Goal: Use online tool/utility: Utilize a website feature to perform a specific function

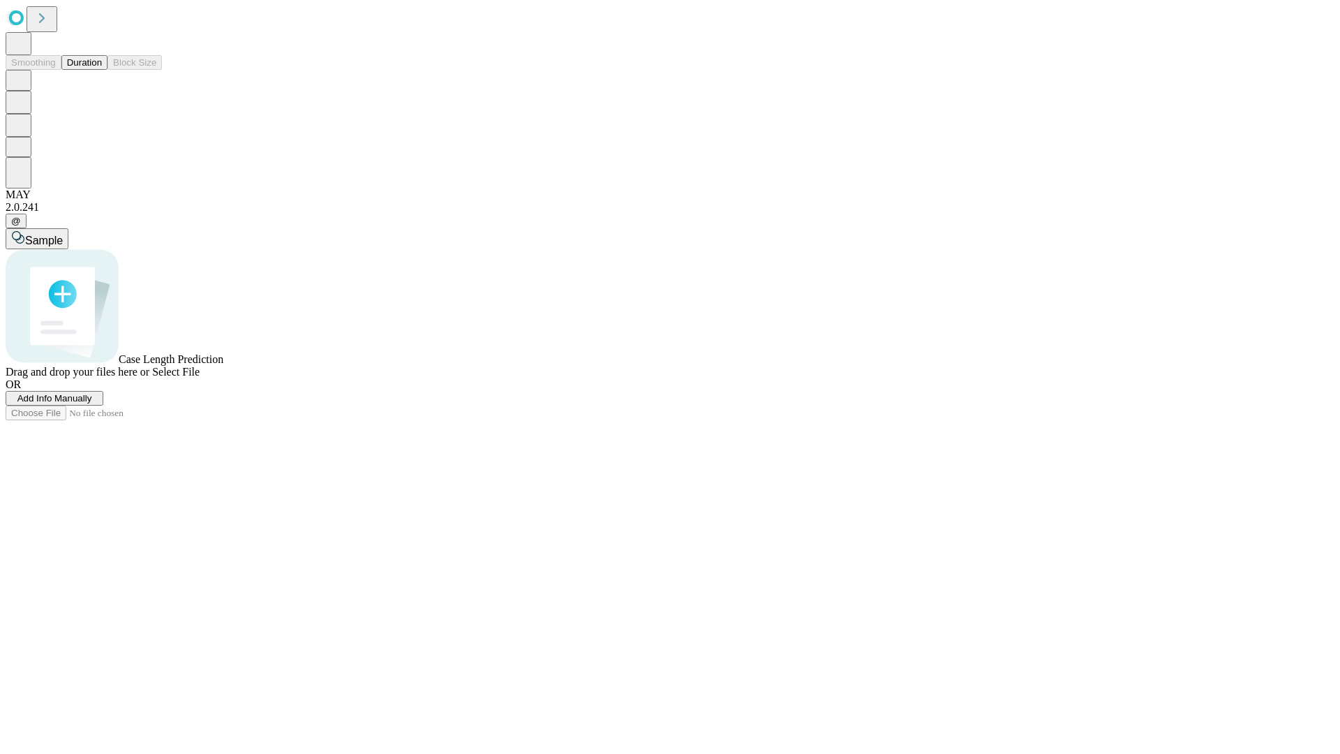
click at [102, 70] on button "Duration" at bounding box center [84, 62] width 46 height 15
click at [92, 403] on span "Add Info Manually" at bounding box center [54, 398] width 75 height 10
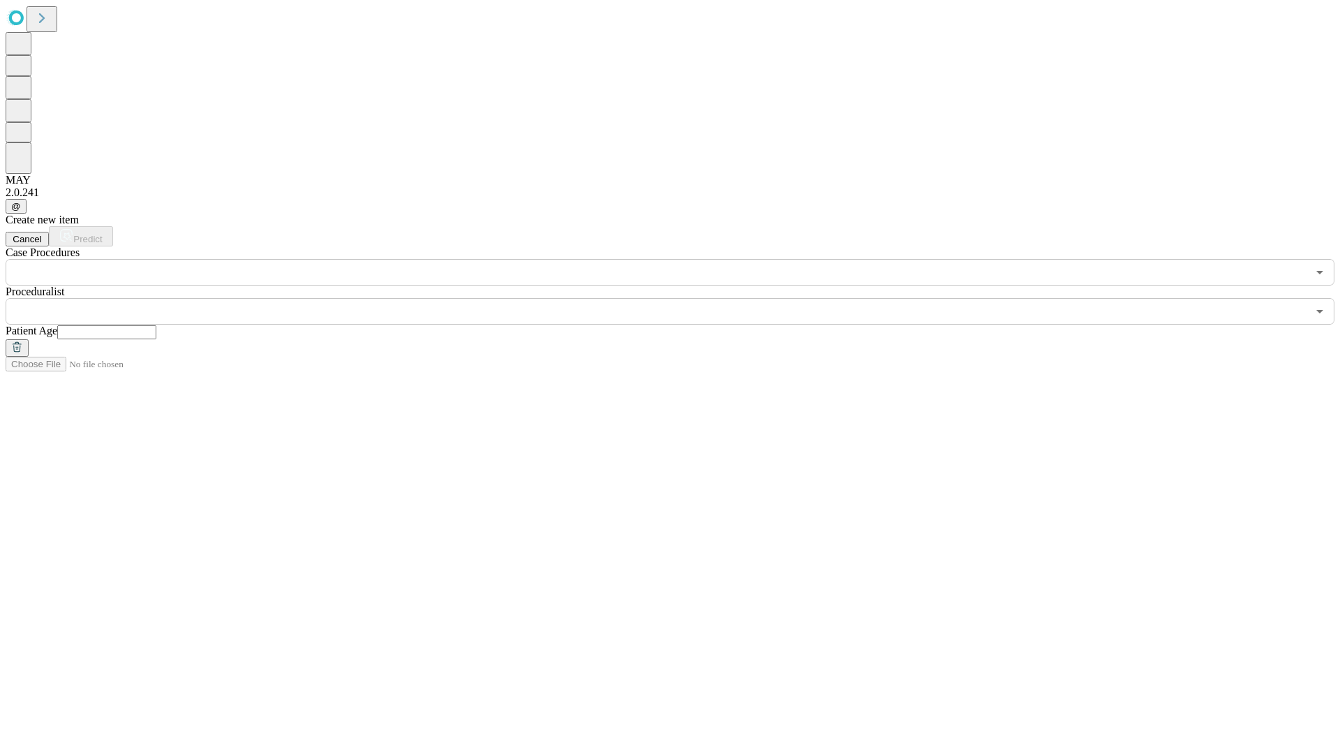
click at [156, 325] on input "text" at bounding box center [106, 332] width 99 height 14
type input "**"
click at [680, 298] on input "text" at bounding box center [657, 311] width 1302 height 27
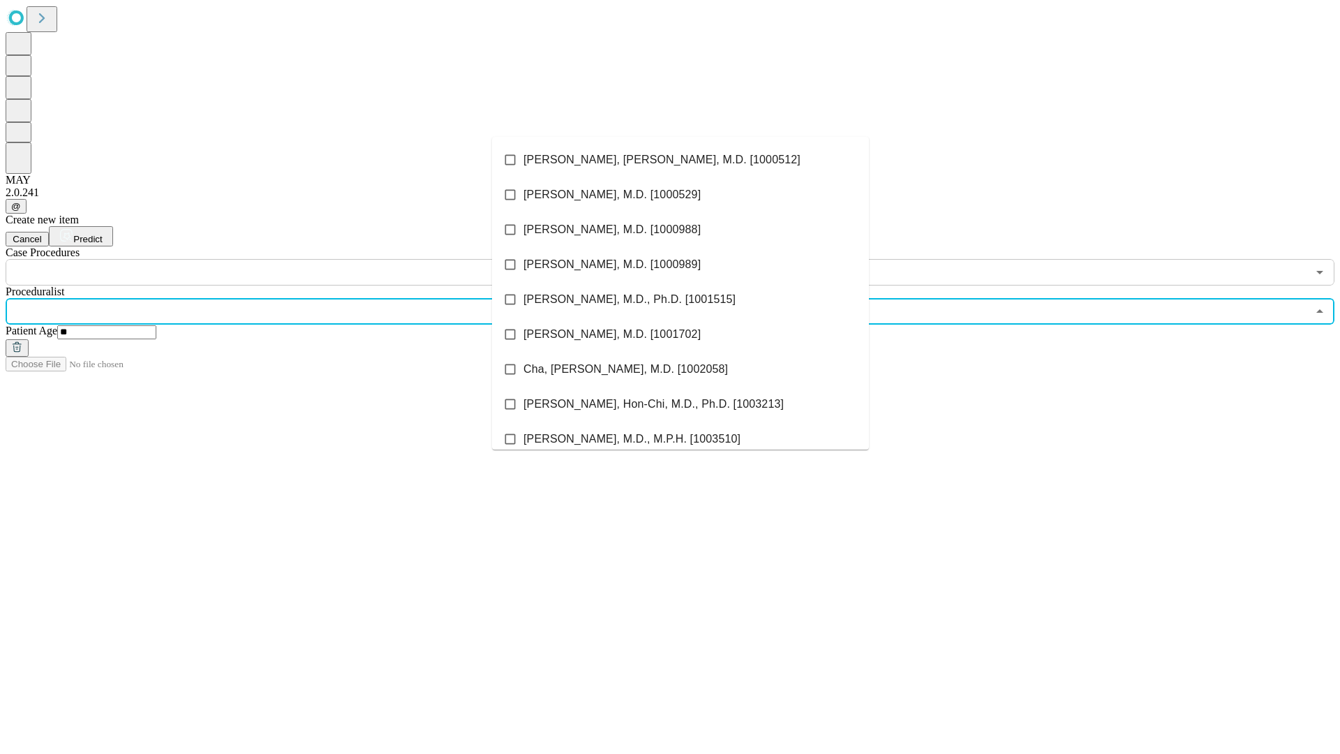
click at [681, 160] on li "[PERSON_NAME], [PERSON_NAME], M.D. [1000512]" at bounding box center [680, 159] width 377 height 35
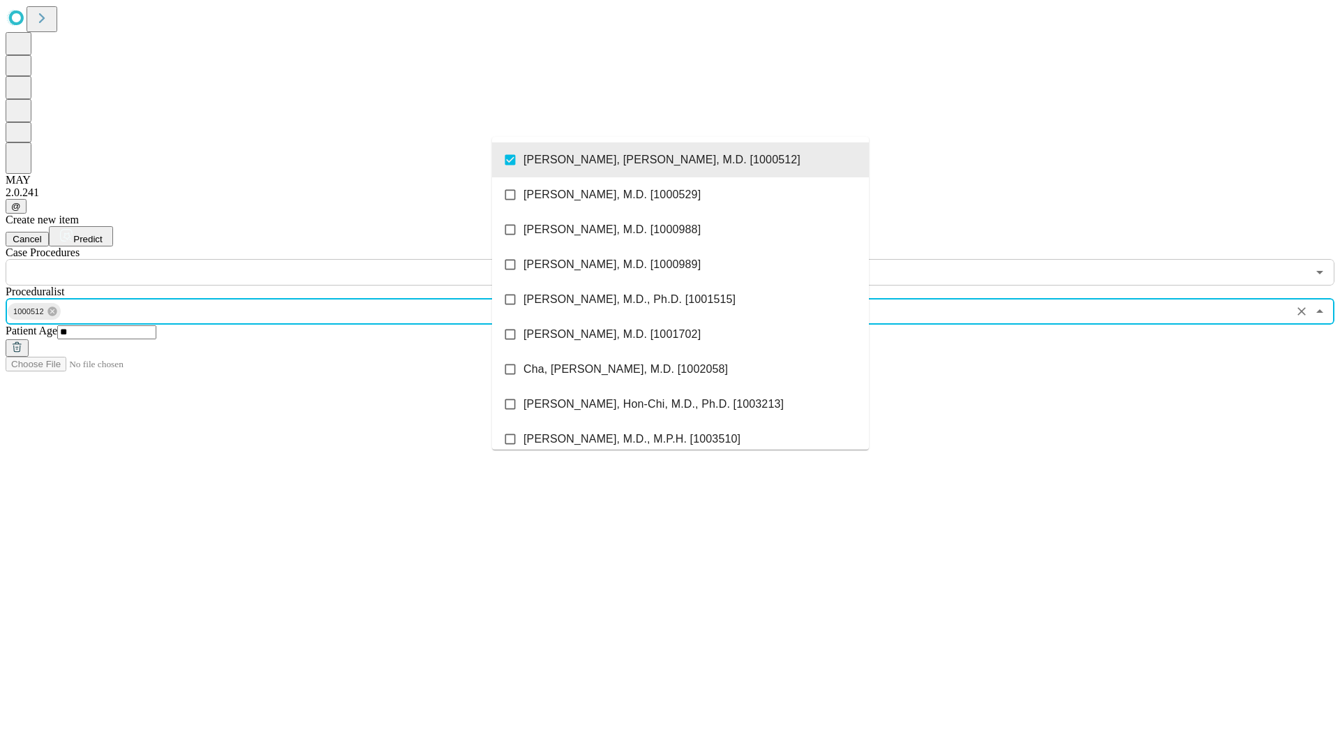
click at [293, 259] on input "text" at bounding box center [657, 272] width 1302 height 27
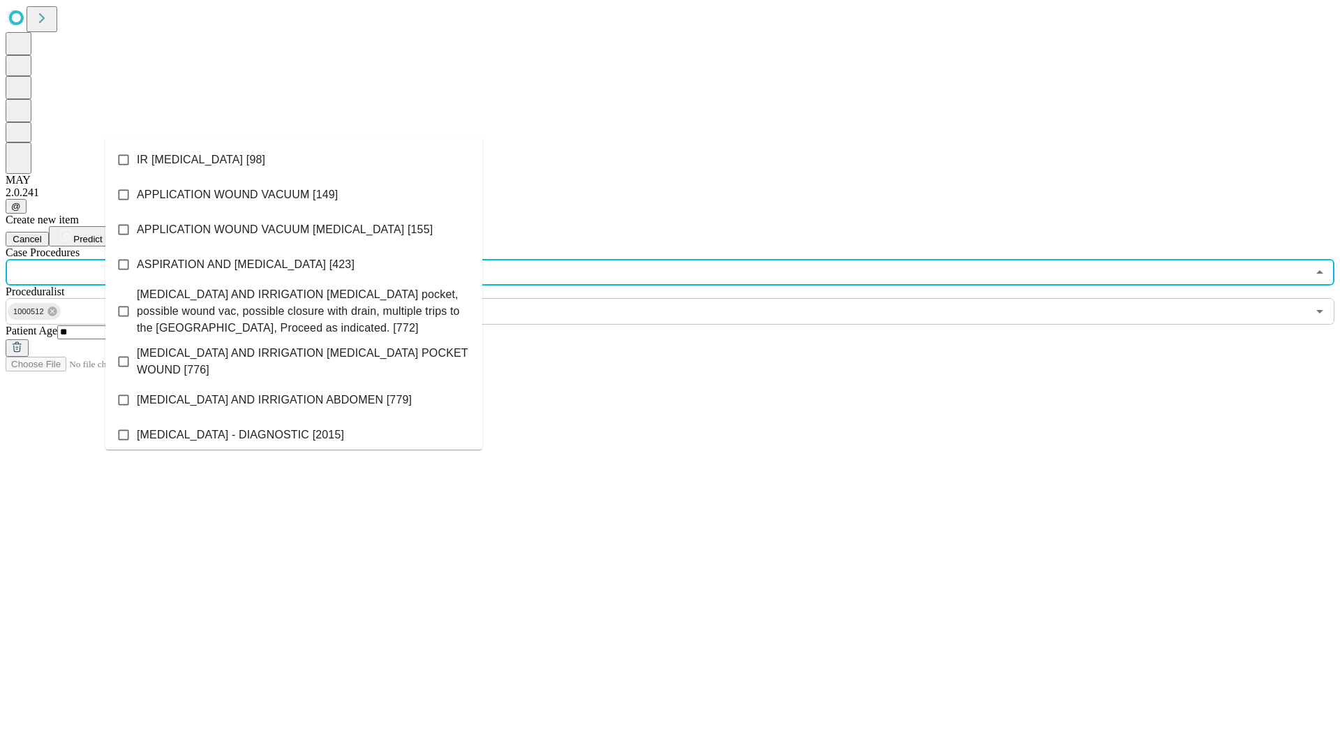
click at [294, 160] on li "IR [MEDICAL_DATA] [98]" at bounding box center [293, 159] width 377 height 35
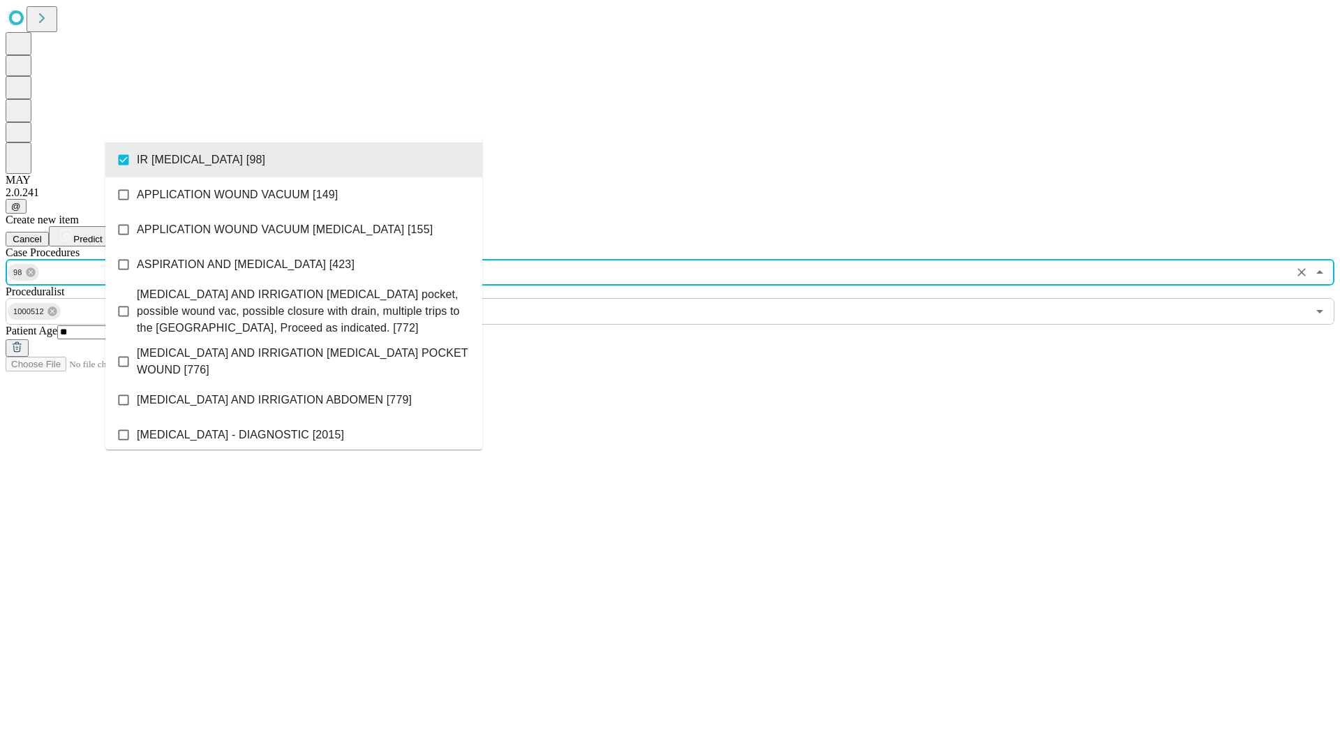
click at [102, 234] on span "Predict" at bounding box center [87, 239] width 29 height 10
